Goal: Task Accomplishment & Management: Manage account settings

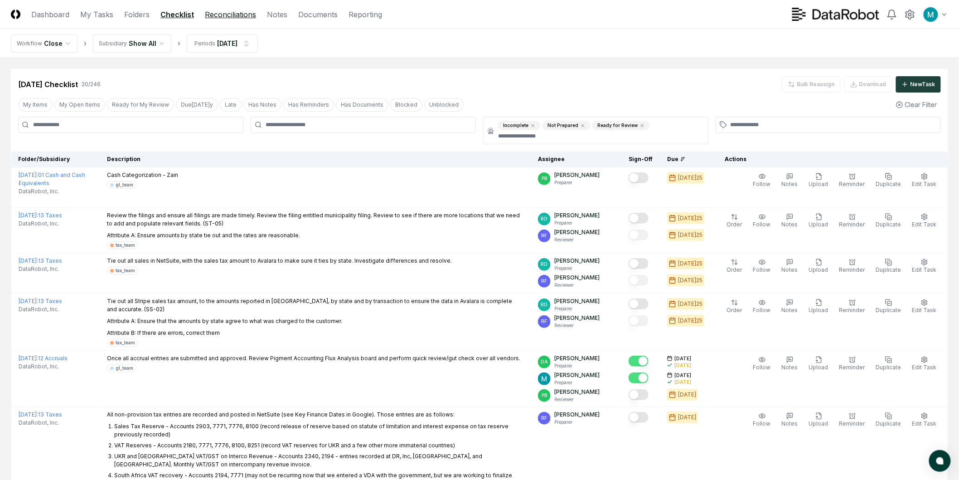
click at [225, 17] on link "Reconciliations" at bounding box center [230, 14] width 51 height 11
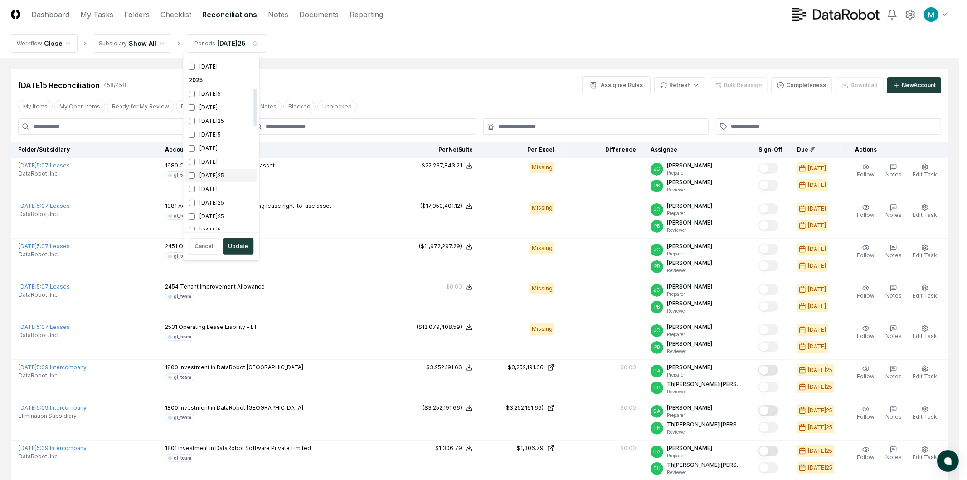
scroll to position [151, 0]
click at [240, 248] on button "Update" at bounding box center [238, 246] width 31 height 16
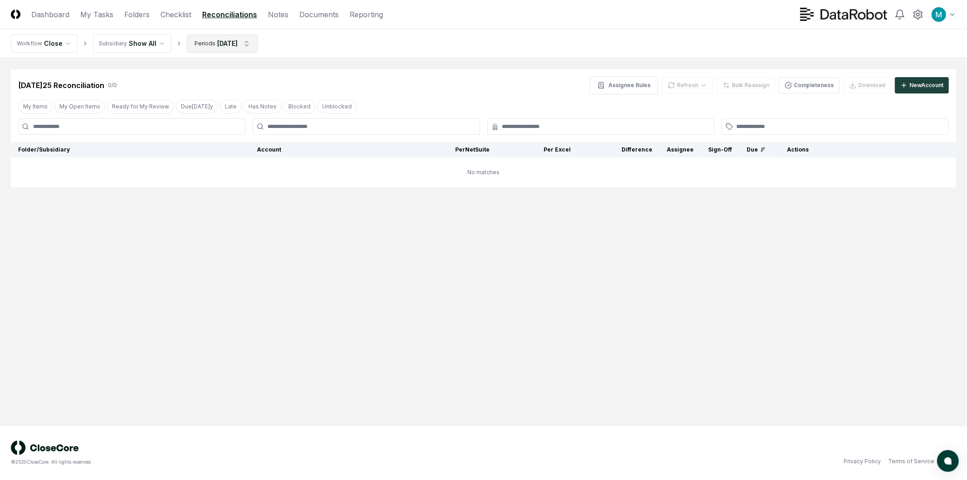
click at [239, 43] on html "CloseCore Dashboard My Tasks Folders Checklist Reconciliations Notes Documents …" at bounding box center [483, 240] width 967 height 480
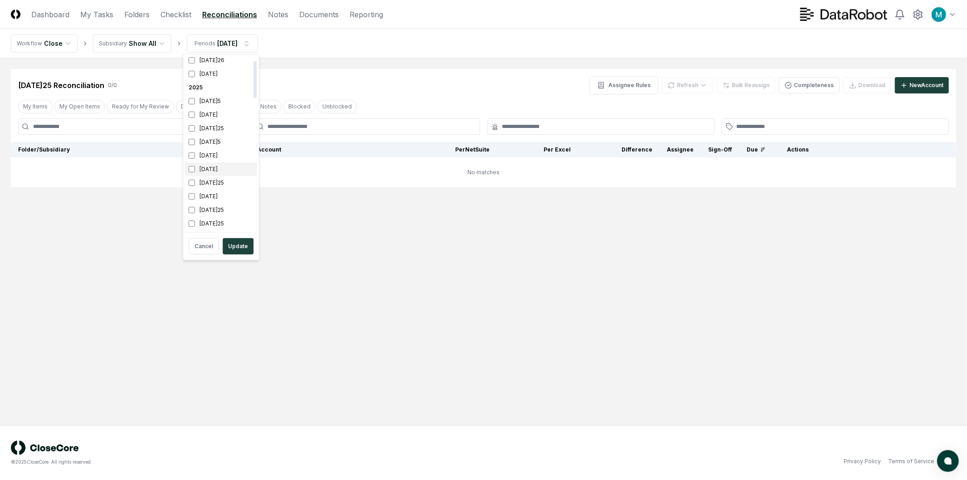
scroll to position [151, 0]
click at [194, 160] on div "July 2025" at bounding box center [221, 157] width 72 height 14
click at [232, 242] on button "Update" at bounding box center [238, 246] width 31 height 16
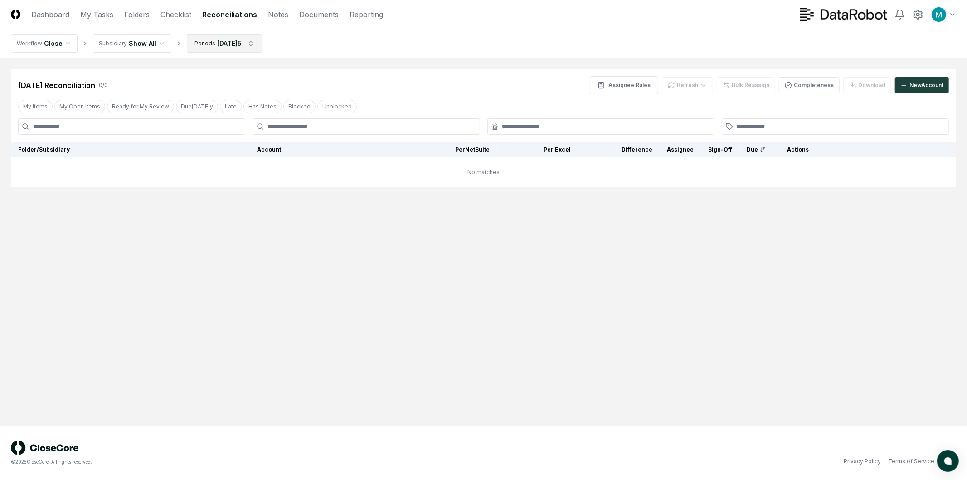
click at [220, 38] on html "CloseCore Dashboard My Tasks Folders Checklist Reconciliations Notes Documents …" at bounding box center [483, 240] width 967 height 480
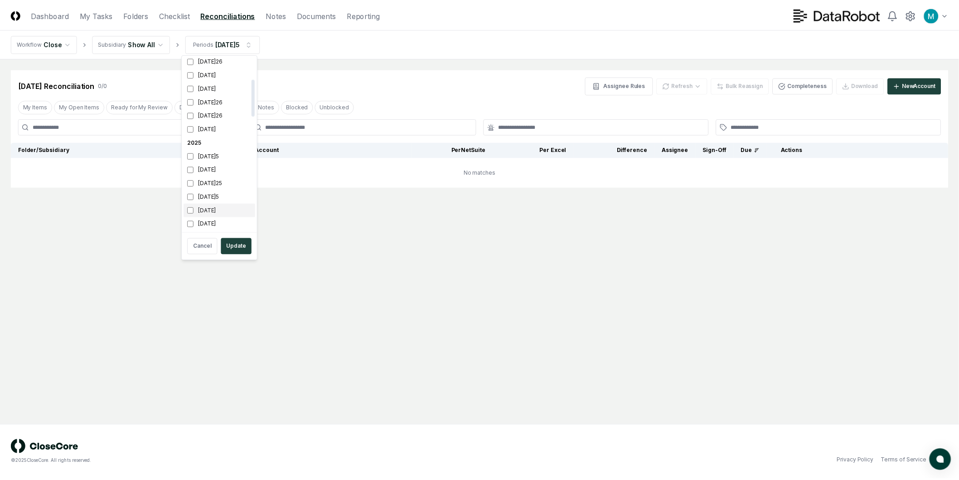
scroll to position [151, 0]
click at [200, 130] on div "[DATE]" at bounding box center [221, 130] width 72 height 14
click at [246, 248] on button "Update" at bounding box center [238, 246] width 31 height 16
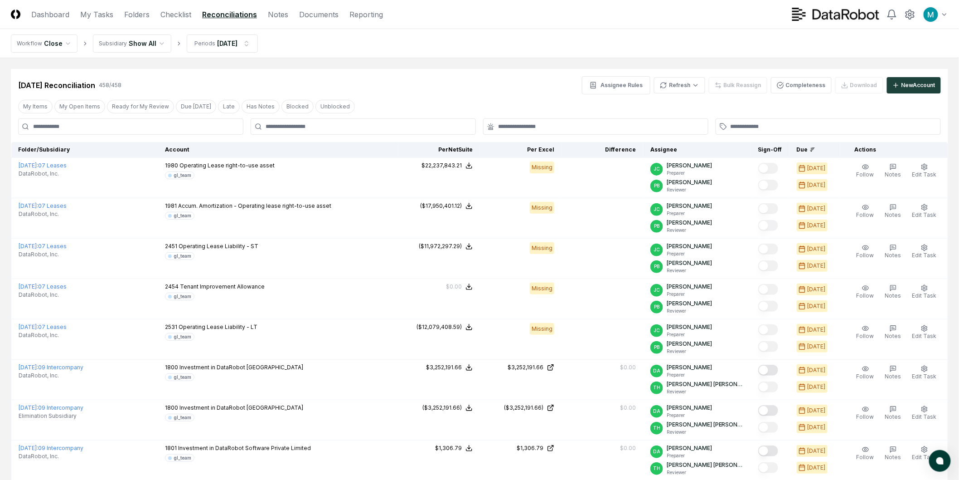
click at [130, 21] on header "CloseCore Dashboard My Tasks Folders Checklist Reconciliations Notes Documents …" at bounding box center [479, 14] width 959 height 29
click at [103, 18] on link "My Tasks" at bounding box center [96, 14] width 33 height 11
